Goal: Transaction & Acquisition: Subscribe to service/newsletter

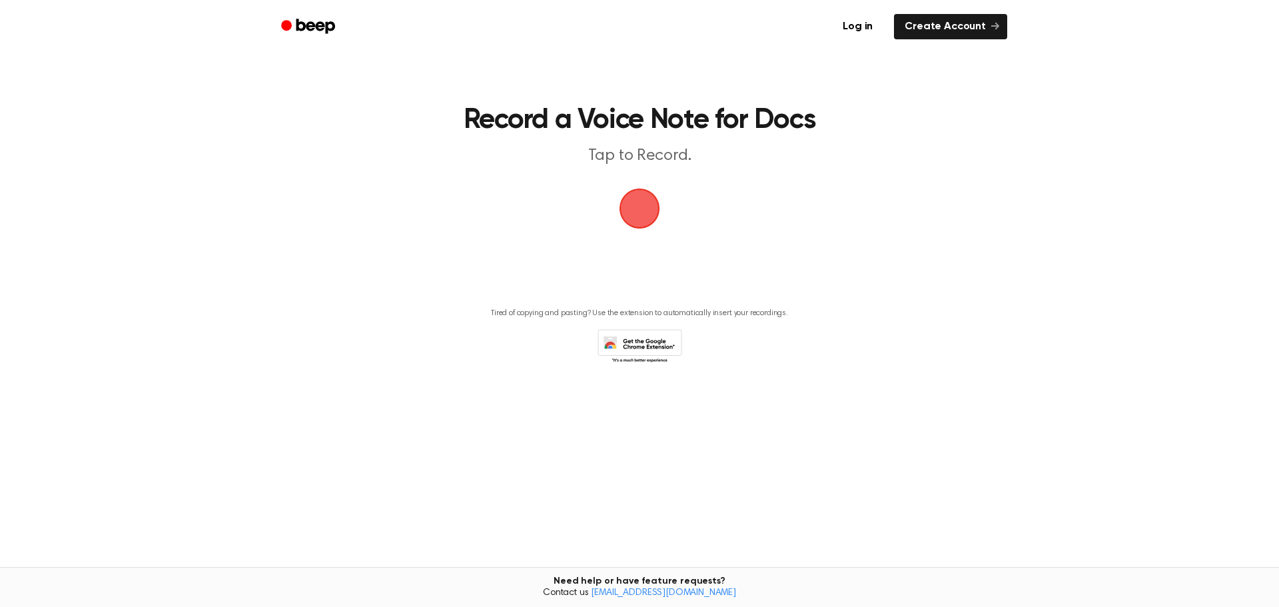
click at [629, 196] on span "button" at bounding box center [640, 209] width 41 height 41
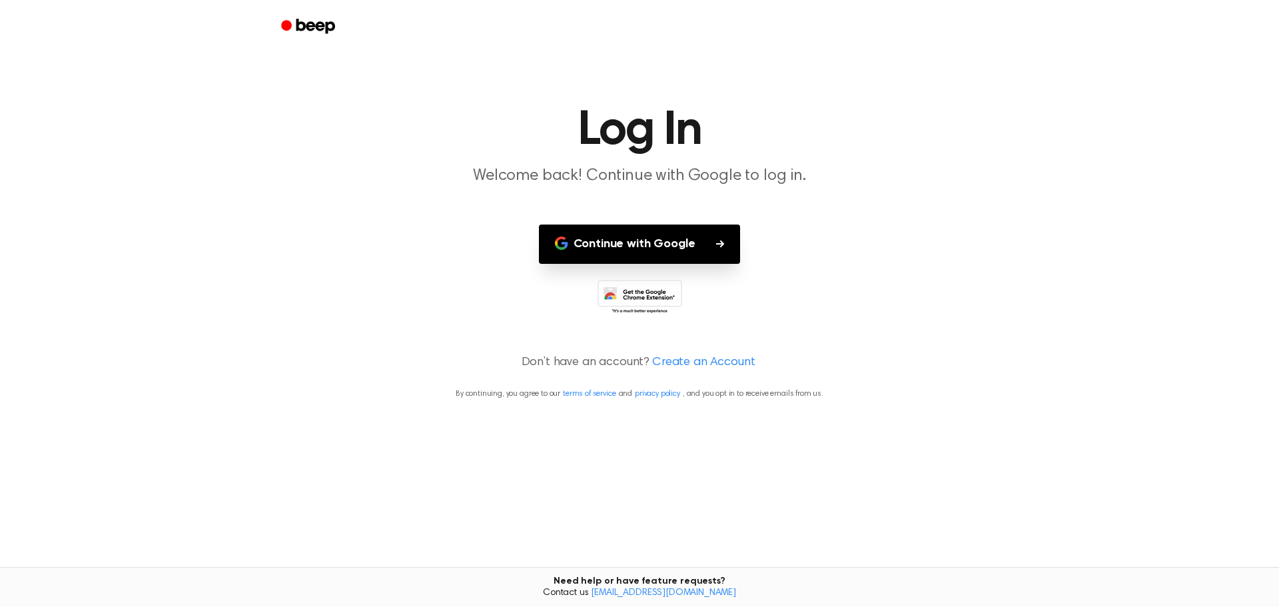
click at [650, 224] on main "Log In Welcome back! Continue with Google to log in. Continue with Google Don’t…" at bounding box center [639, 303] width 1279 height 607
drag, startPoint x: 652, startPoint y: 235, endPoint x: 687, endPoint y: 257, distance: 41.4
click at [684, 254] on button "Continue with Google" at bounding box center [640, 244] width 202 height 39
drag, startPoint x: 700, startPoint y: 342, endPoint x: 702, endPoint y: 351, distance: 9.5
click at [702, 351] on main "Log In Welcome back! Continue with Google to log in. Continue with Google Don’t…" at bounding box center [639, 303] width 1279 height 607
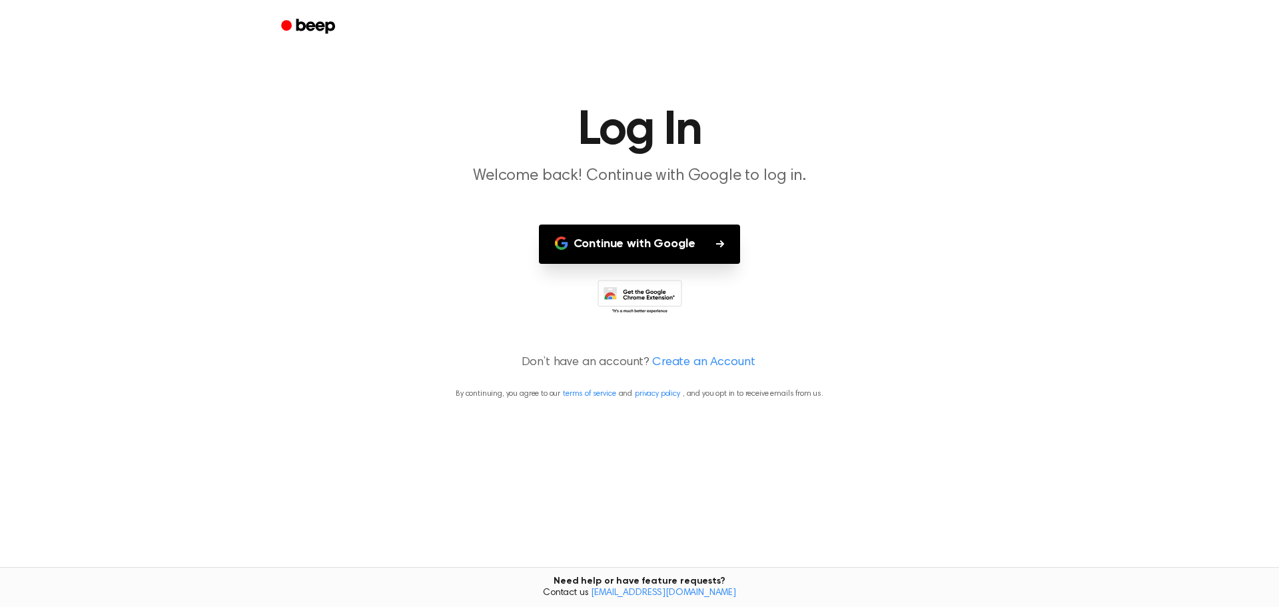
click at [716, 354] on link "Create an Account" at bounding box center [703, 363] width 103 height 18
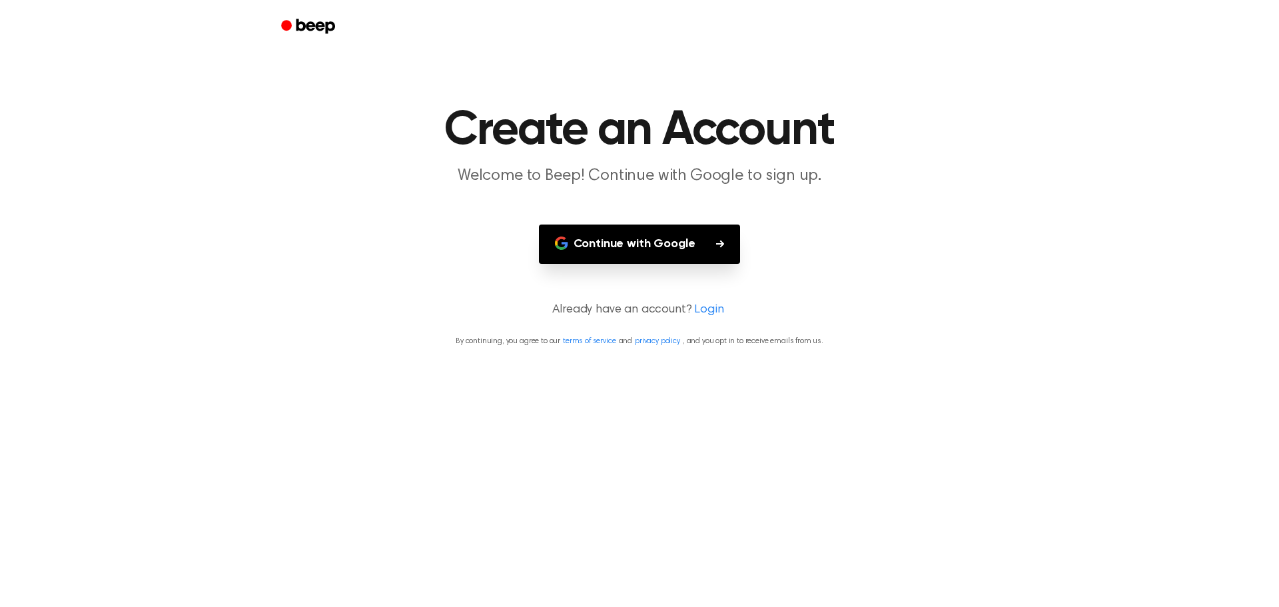
click at [708, 298] on main "Create an Account Welcome to Beep! Continue with Google to sign up. Continue wi…" at bounding box center [639, 303] width 1279 height 607
click at [712, 312] on link "Login" at bounding box center [708, 310] width 29 height 18
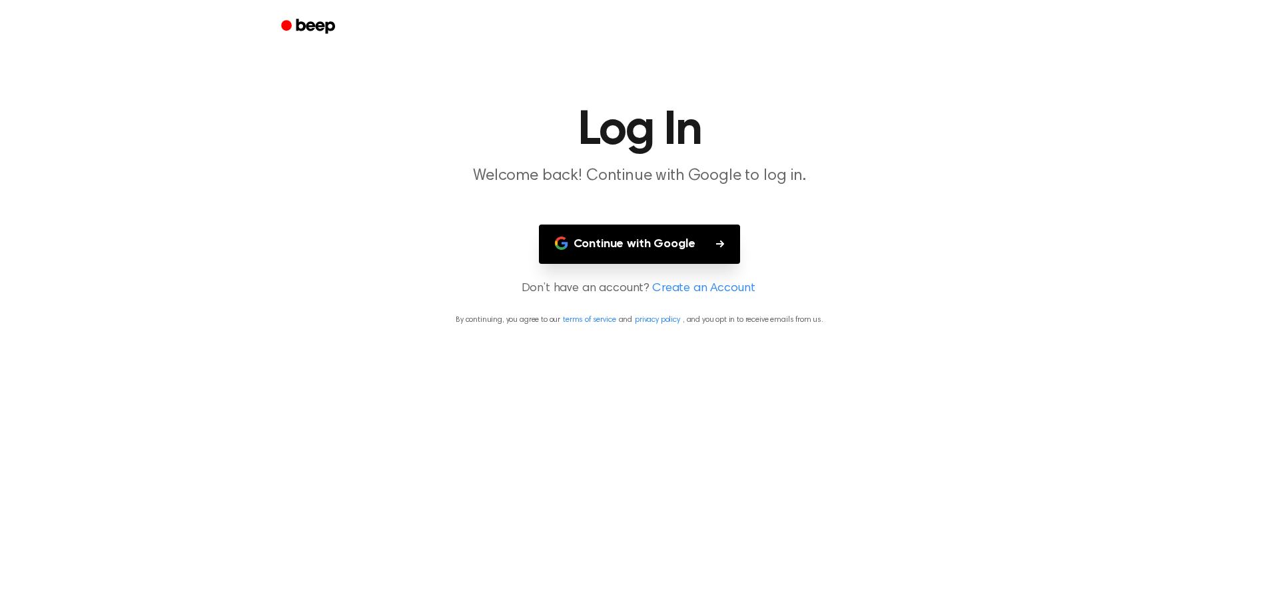
click at [686, 276] on main "Log In Welcome back! Continue with Google to log in. Continue with Google Don’t…" at bounding box center [639, 303] width 1279 height 607
click at [701, 287] on link "Create an Account" at bounding box center [703, 289] width 103 height 18
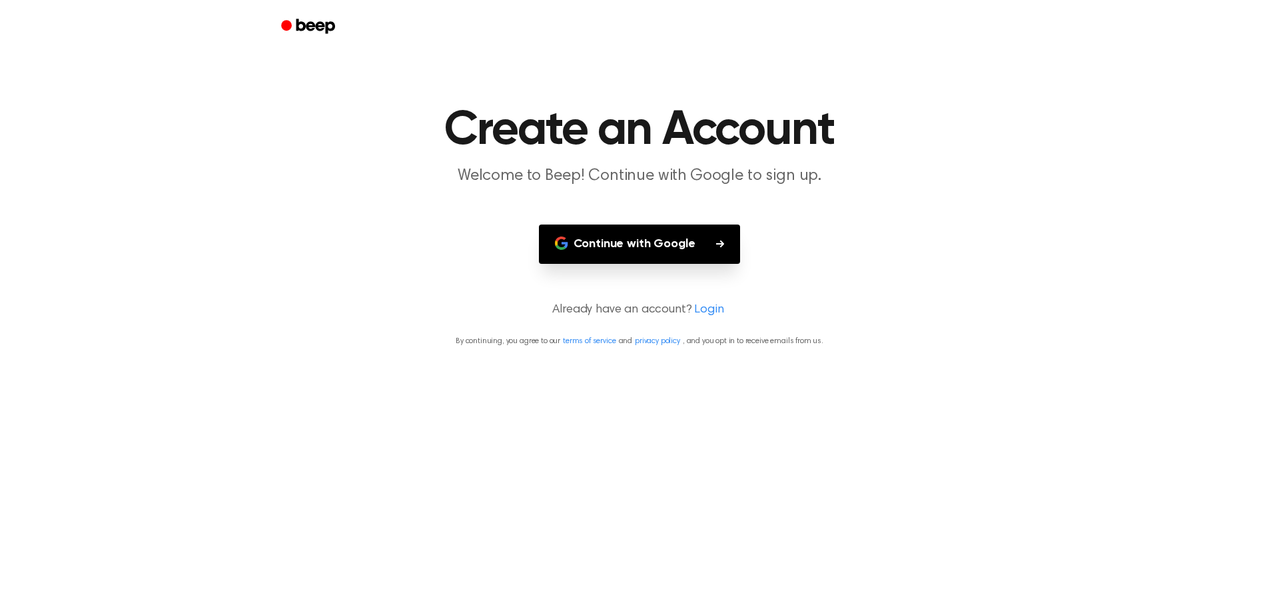
drag, startPoint x: 688, startPoint y: 198, endPoint x: 697, endPoint y: 216, distance: 20.0
click at [692, 211] on main "Create an Account Welcome to Beep! Continue with Google to sign up. Continue wi…" at bounding box center [639, 303] width 1279 height 607
click at [721, 240] on icon "button" at bounding box center [720, 244] width 8 height 8
click at [1279, 606] on html "Create an Account Welcome to Beep! Continue with Google to sign up. Continue wi…" at bounding box center [639, 303] width 1279 height 607
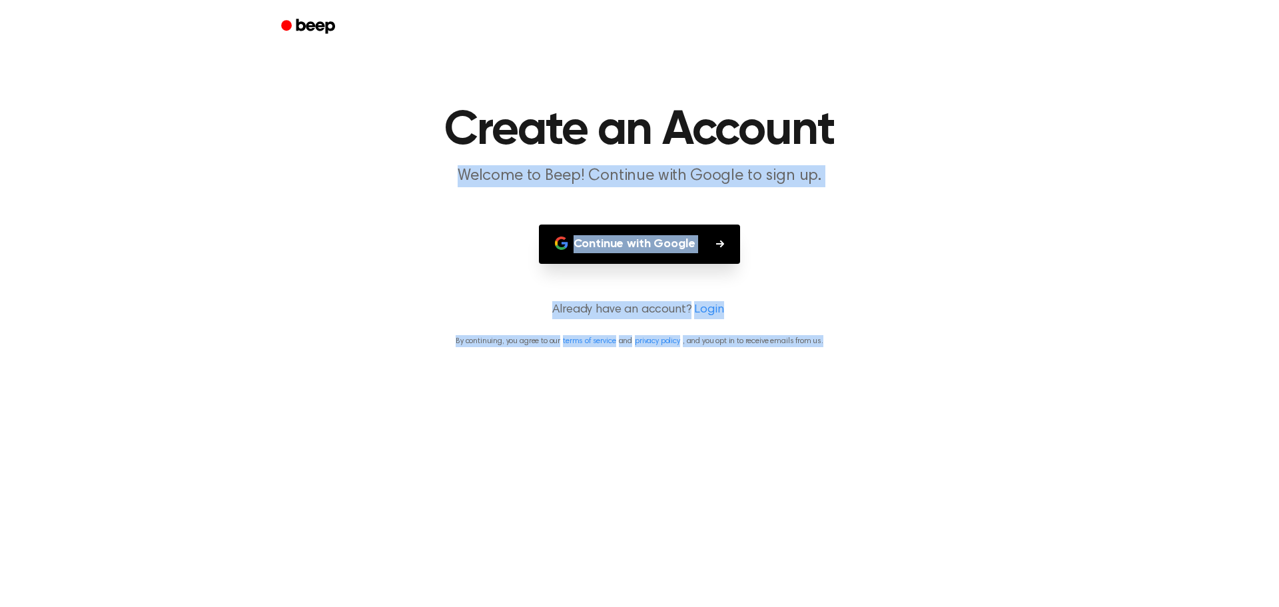
click at [788, 230] on div "Continue with Google" at bounding box center [639, 244] width 299 height 39
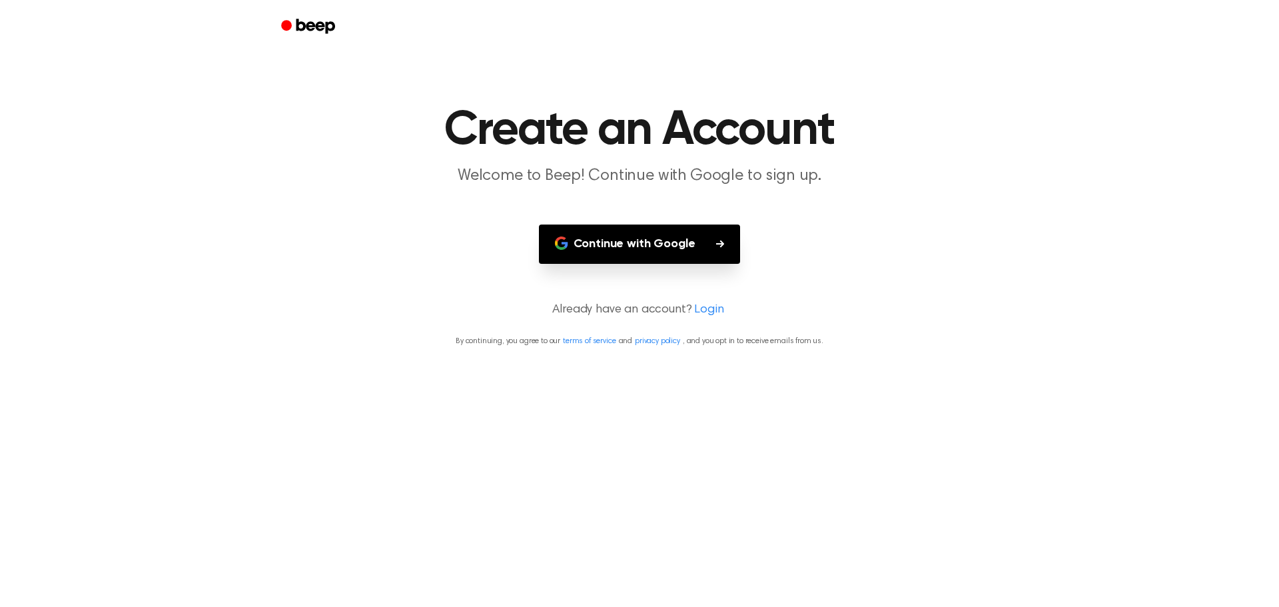
click at [680, 263] on button "Continue with Google" at bounding box center [640, 244] width 202 height 39
